Goal: Ask a question

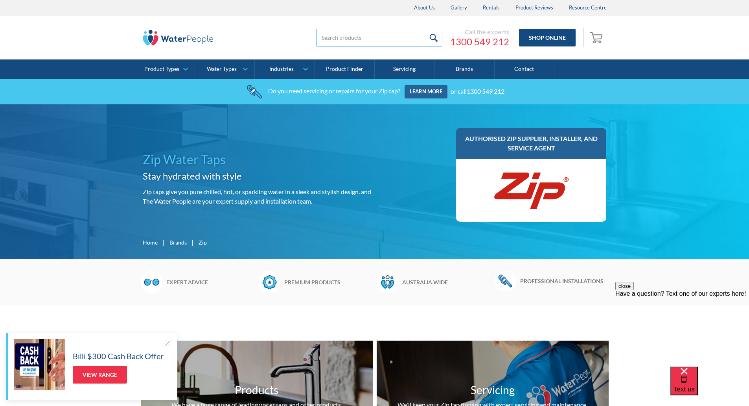
click at [368, 38] on input "search" at bounding box center [380, 38] width 126 height 18
type input "93703"
click at [426, 29] on input "submit" at bounding box center [434, 38] width 17 height 18
drag, startPoint x: 481, startPoint y: 171, endPoint x: 478, endPoint y: 176, distance: 5.7
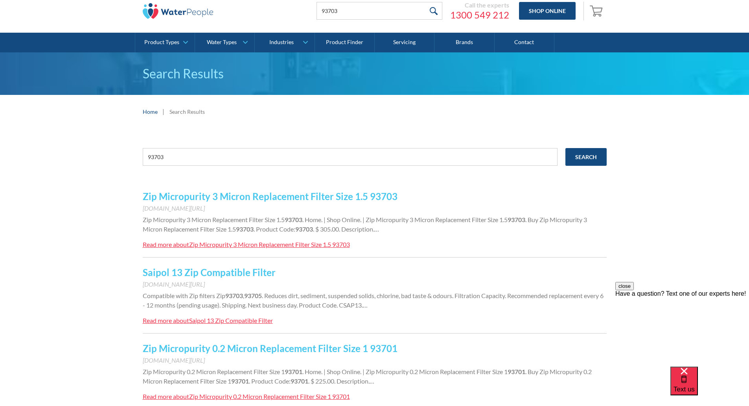
scroll to position [39, 0]
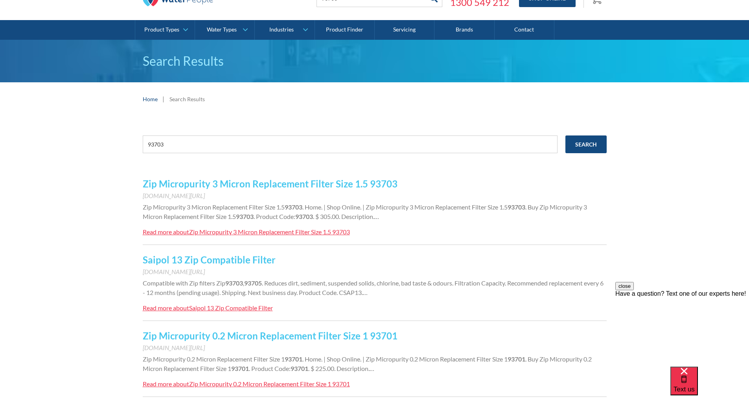
click at [227, 231] on div "Zip Micropurity 3 Micron Replacement Filter Size 1.5 93703" at bounding box center [269, 231] width 161 height 7
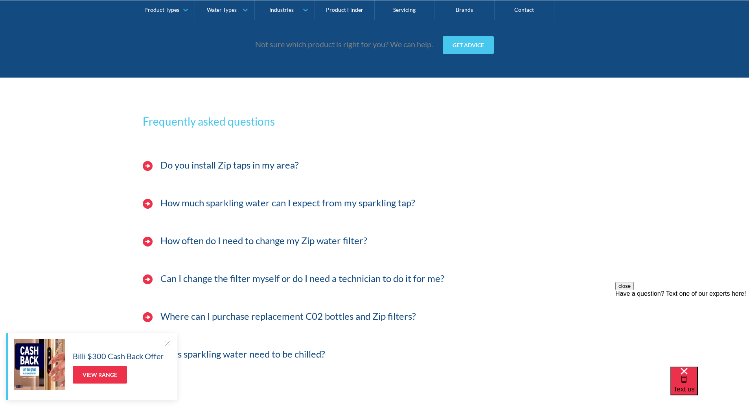
scroll to position [2439, 0]
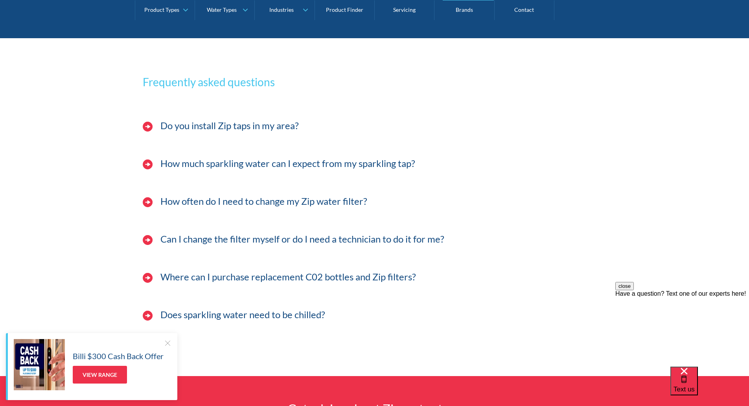
click at [268, 275] on h3 "Where can I purchase replacement C02 bottles and Zip filters?" at bounding box center [288, 276] width 256 height 11
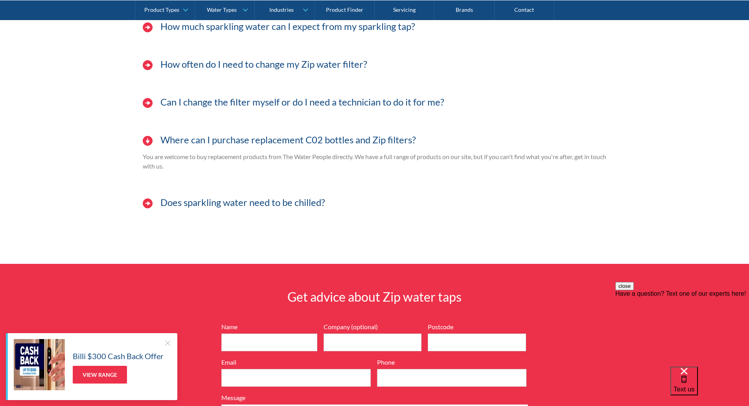
scroll to position [2596, 0]
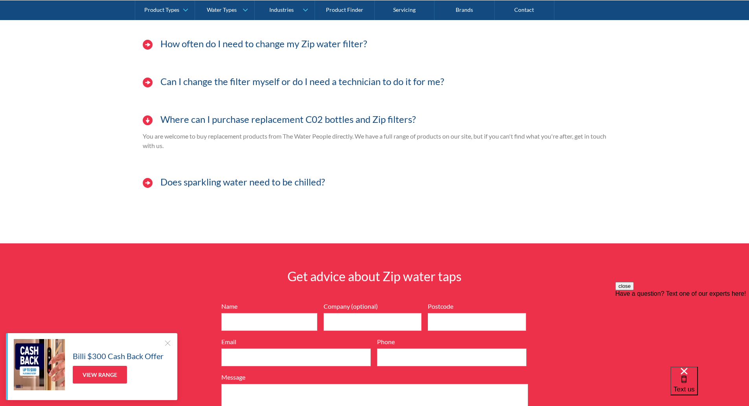
click at [669, 297] on div "Have a question? Text one of our experts here!" at bounding box center [683, 293] width 134 height 7
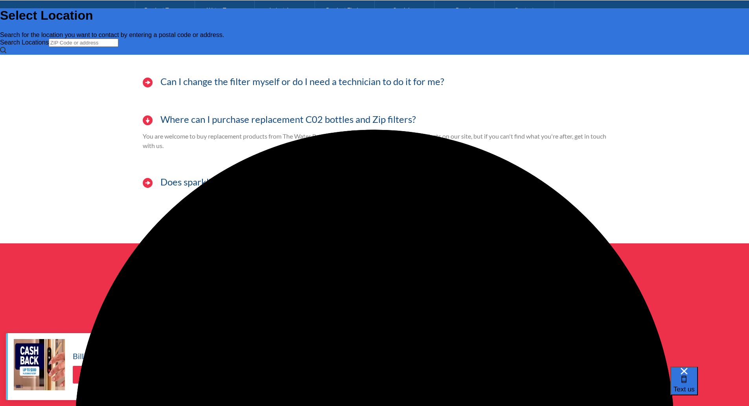
scroll to position [0, 0]
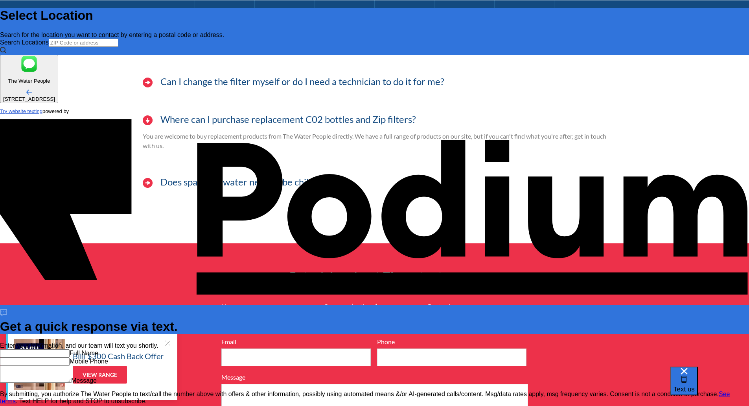
click at [70, 349] on input "text" at bounding box center [35, 353] width 70 height 8
type input "[PERSON_NAME]"
type Phone "0422 789 307"
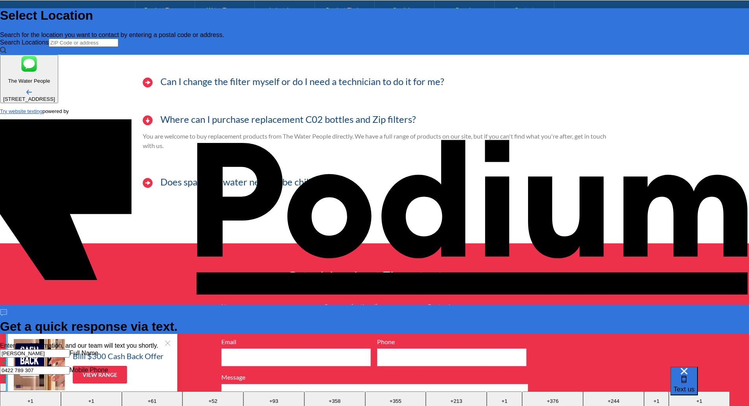
drag, startPoint x: 636, startPoint y: 248, endPoint x: 654, endPoint y: 256, distance: 20.1
type textarea "How much is a replacement filter part number 93703 please? Do they come in pack…"
